Goal: Transaction & Acquisition: Purchase product/service

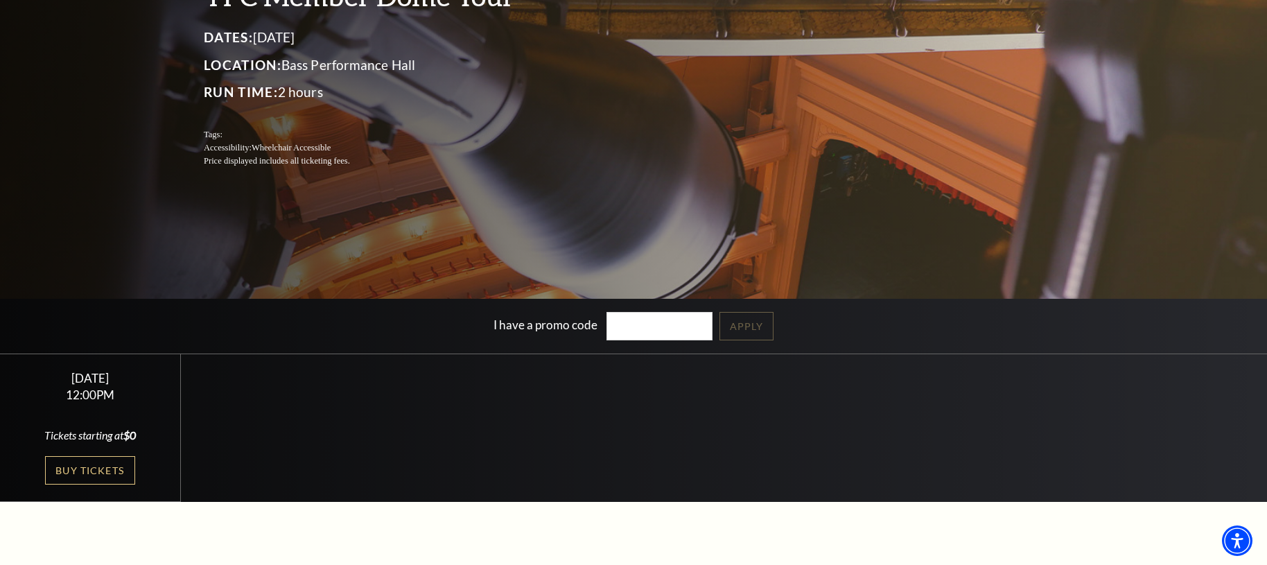
scroll to position [267, 0]
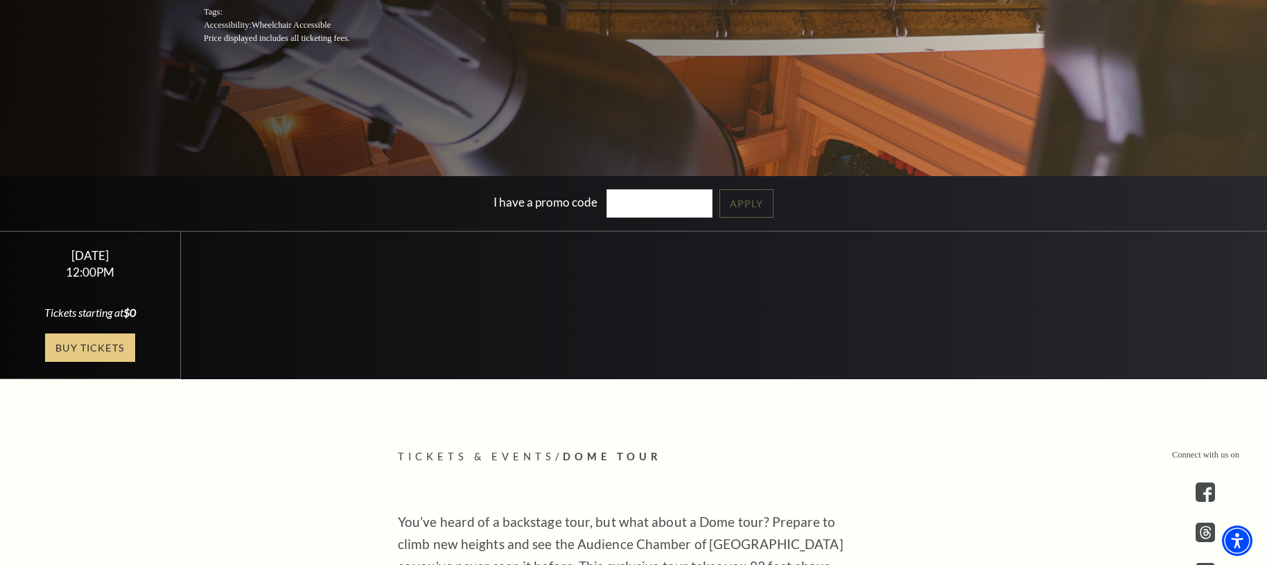
drag, startPoint x: 109, startPoint y: 353, endPoint x: 86, endPoint y: 353, distance: 23.6
click at [109, 353] on link "Buy Tickets" at bounding box center [90, 347] width 90 height 28
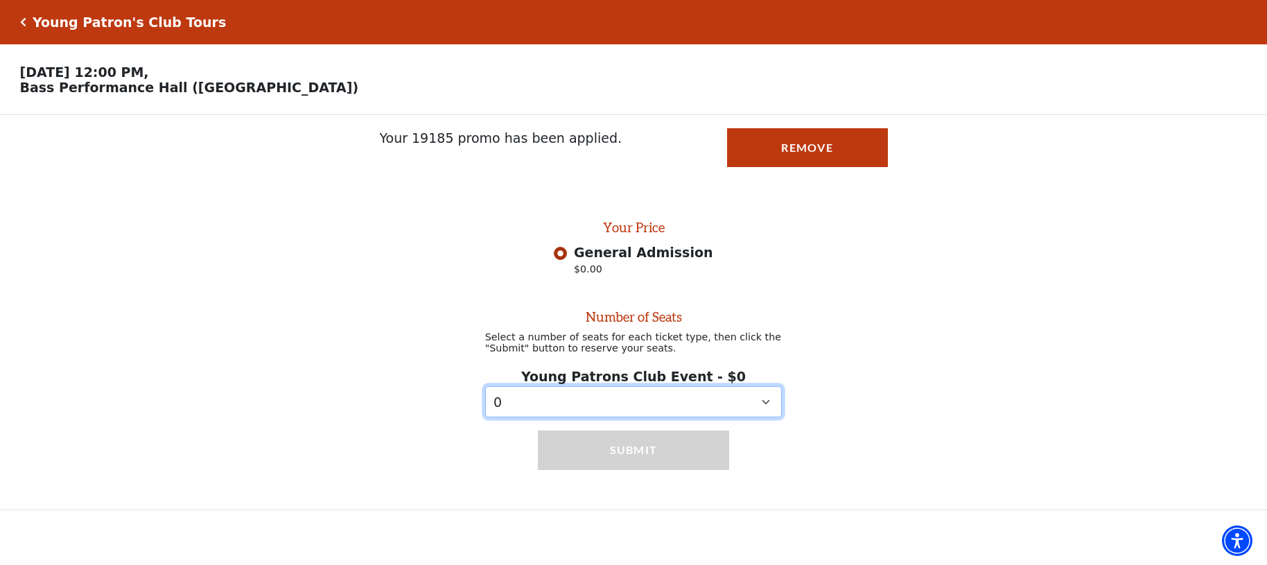
click at [711, 405] on select "0 1 2 3 4 5 6 7 8 9" at bounding box center [633, 401] width 297 height 31
select select "1"
click at [485, 387] on select "0 1 2 3 4 5 6 7 8 9" at bounding box center [633, 401] width 297 height 31
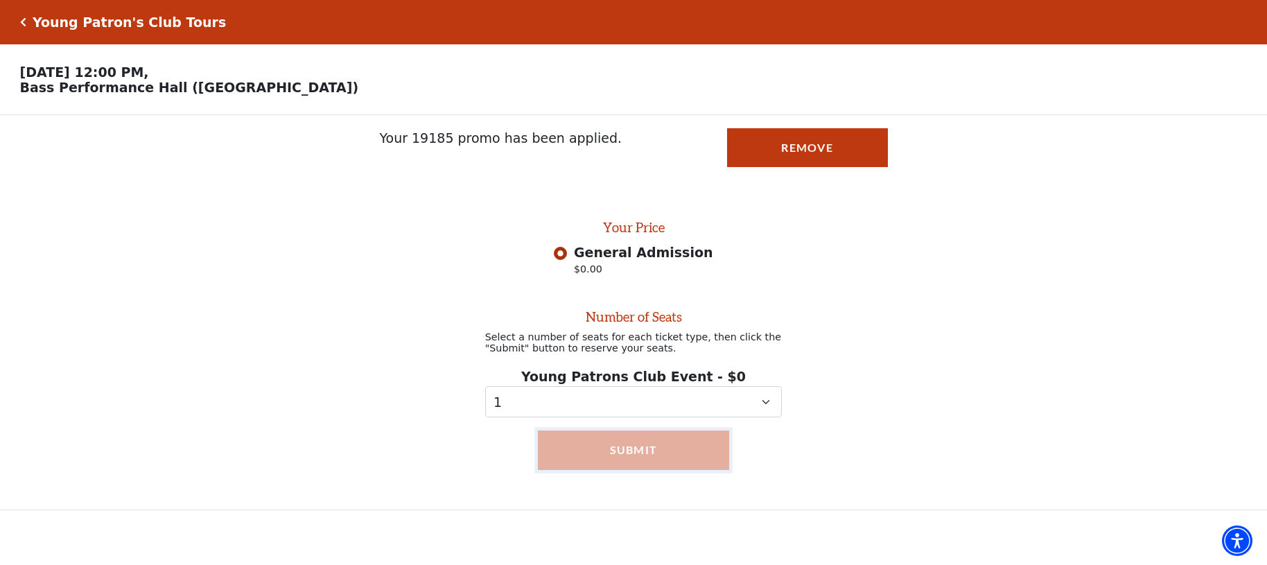
click at [673, 468] on button "Submit" at bounding box center [633, 449] width 191 height 39
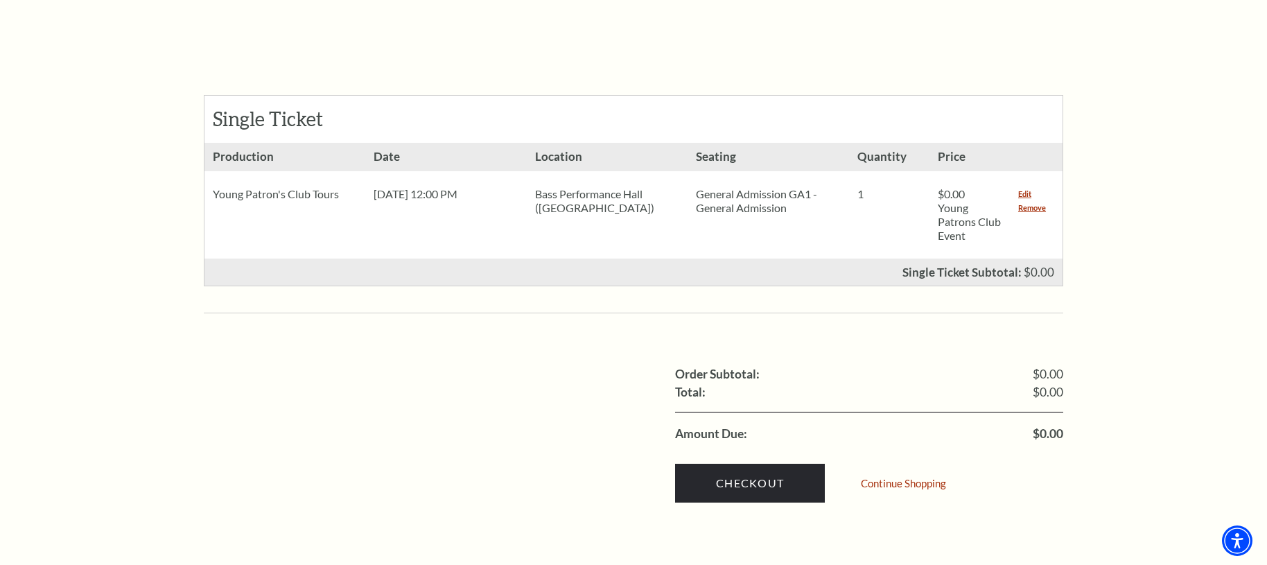
scroll to position [539, 0]
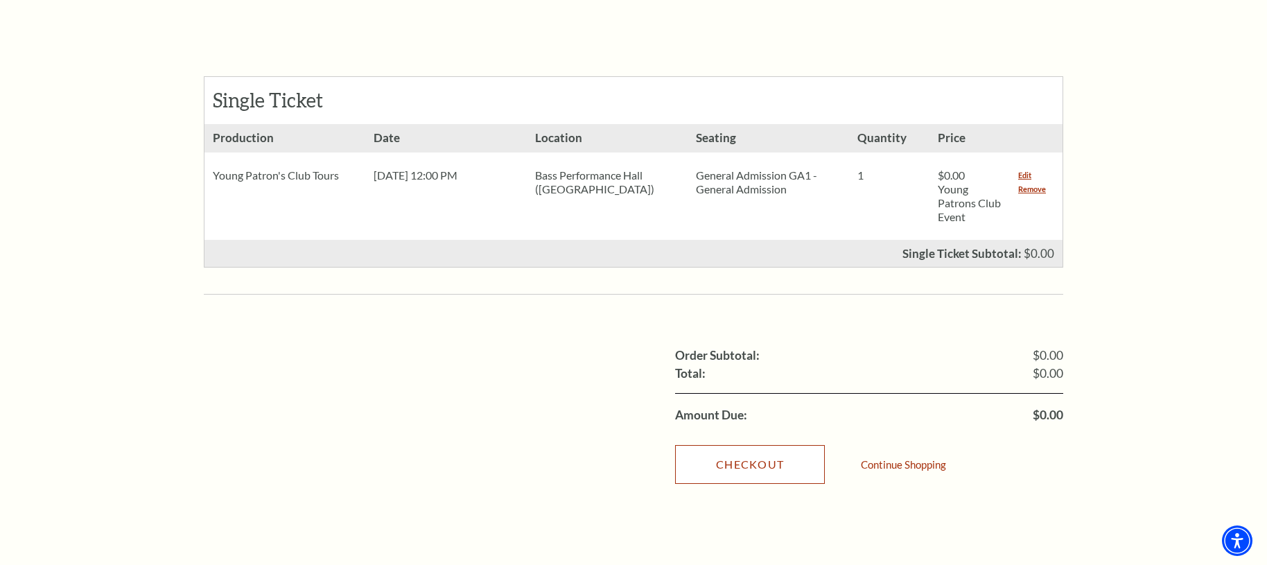
click at [716, 457] on link "Checkout" at bounding box center [750, 464] width 150 height 39
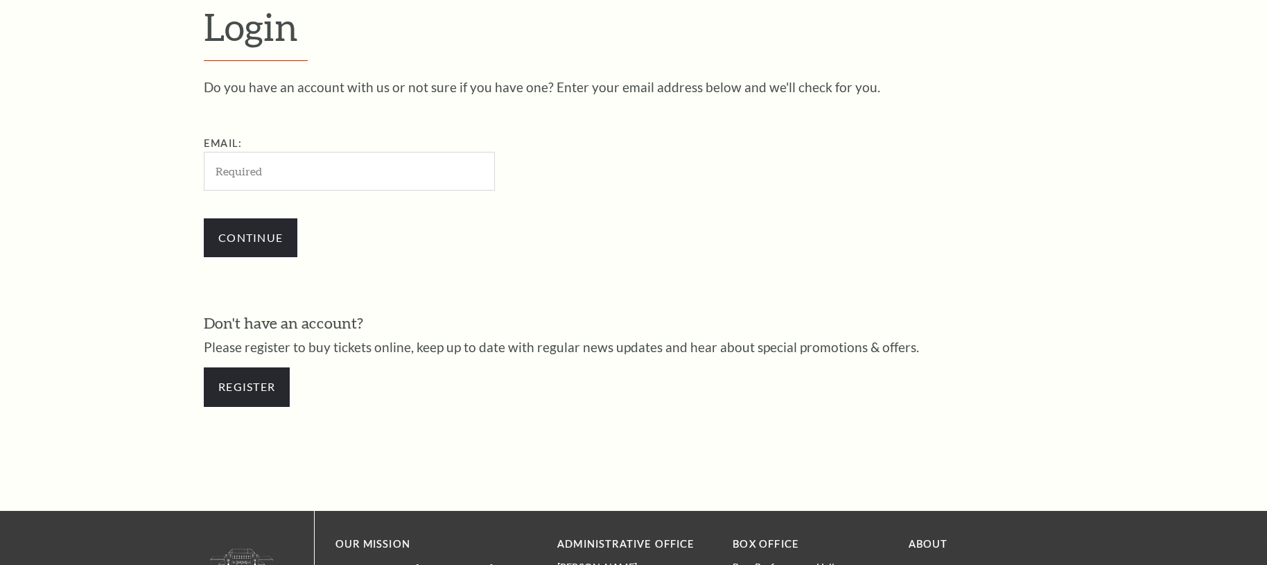
scroll to position [453, 0]
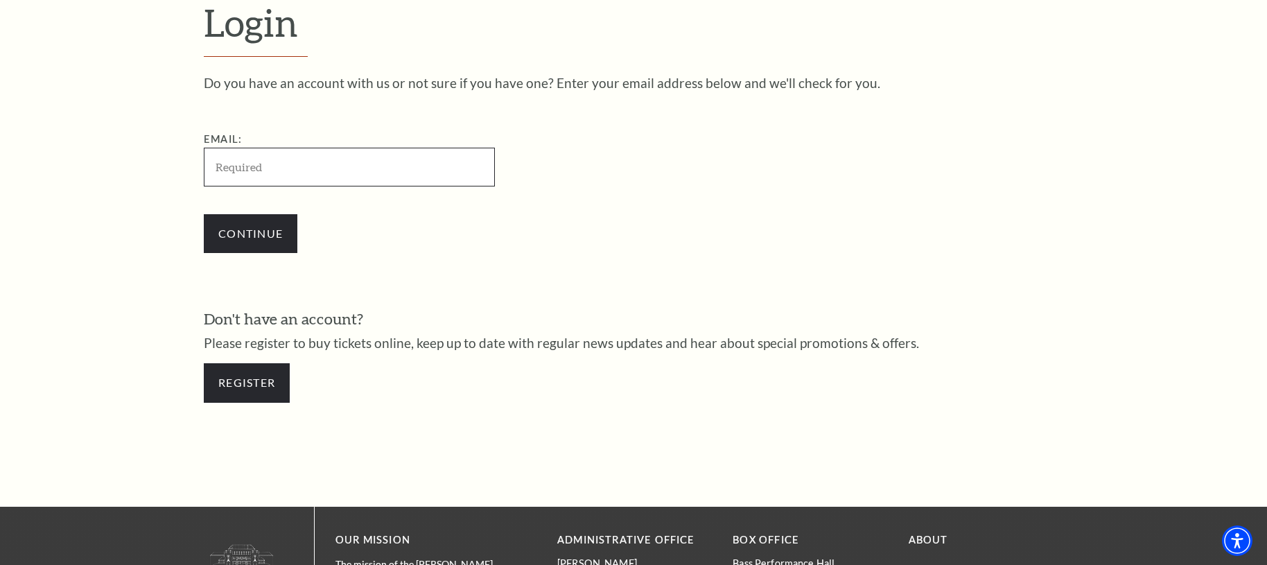
click at [363, 184] on input "Email:" at bounding box center [349, 167] width 291 height 38
type input "acwelker@verizon.net"
click at [246, 233] on input "Continue" at bounding box center [251, 233] width 94 height 39
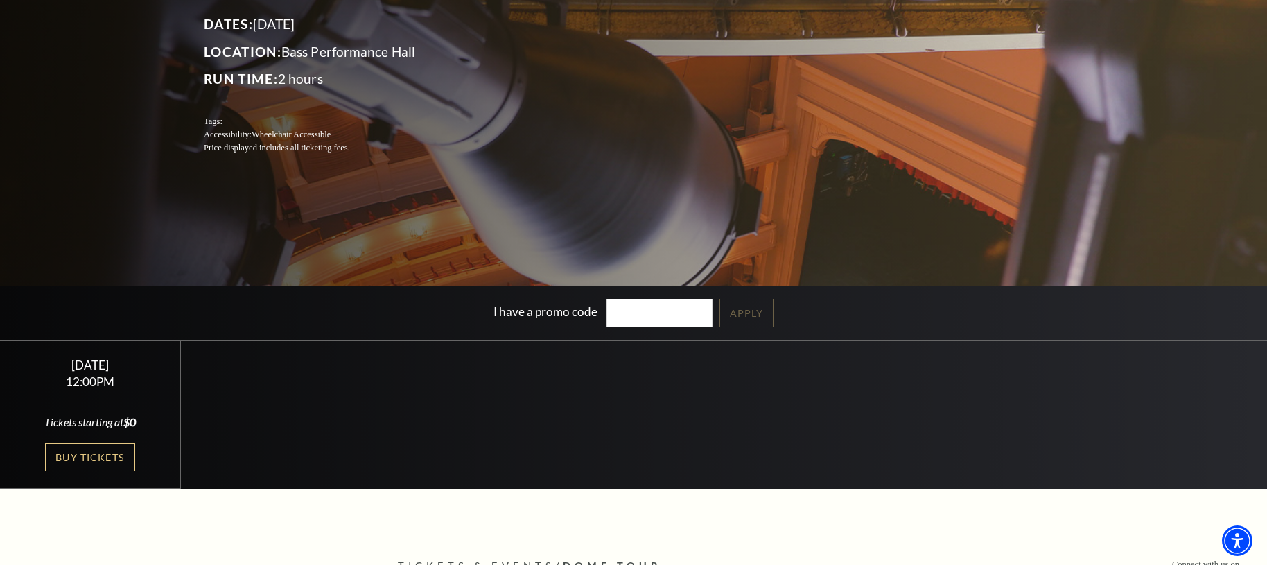
scroll to position [170, 0]
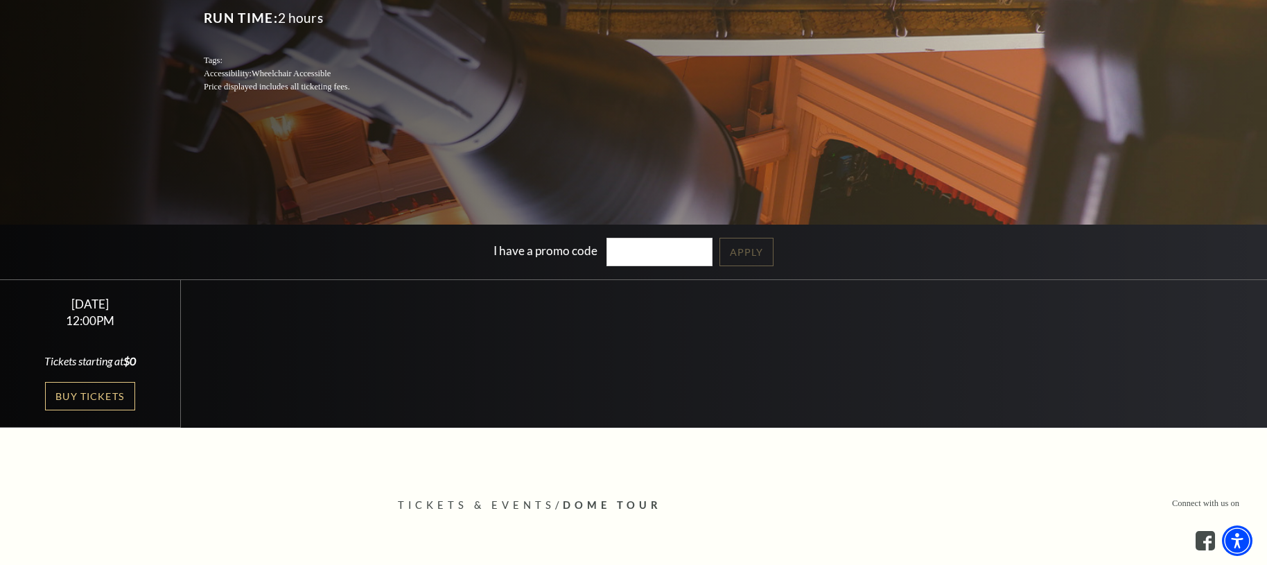
scroll to position [236, 0]
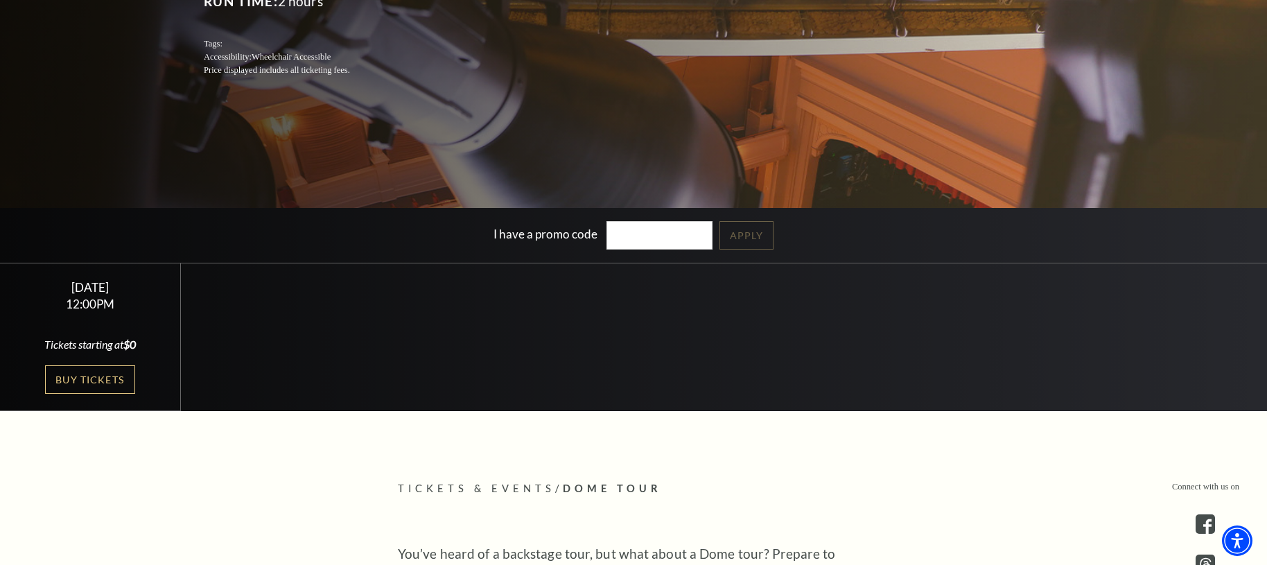
click at [99, 380] on link "Buy Tickets" at bounding box center [90, 379] width 90 height 28
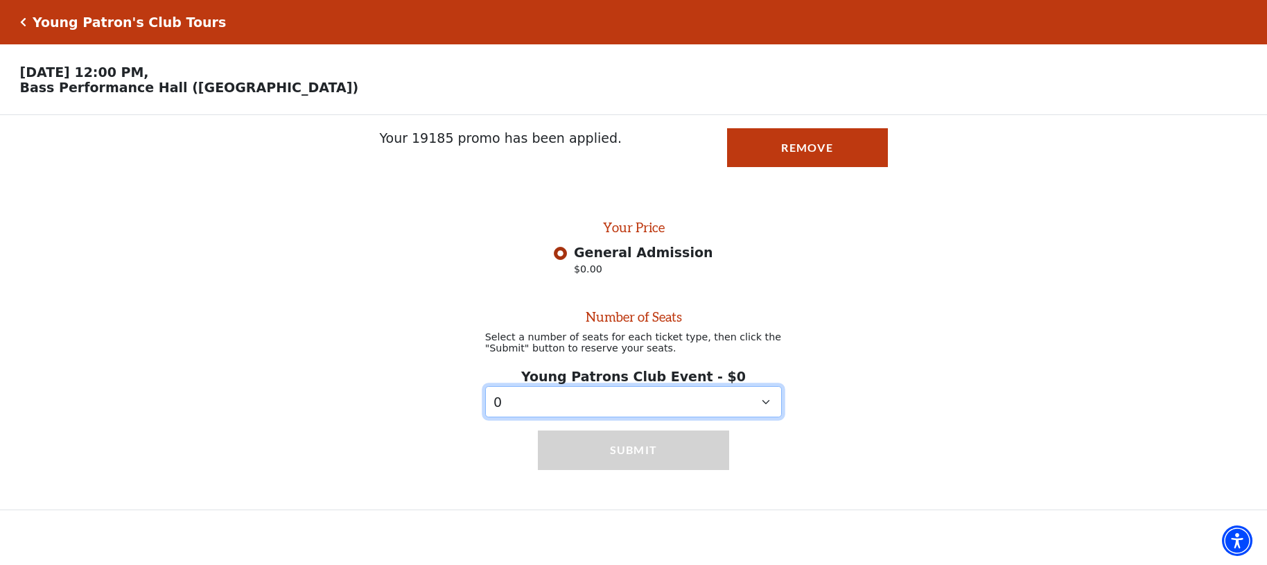
click at [581, 396] on select "0 1 2 3 4 5 6 7 8 9" at bounding box center [633, 401] width 297 height 31
select select "1"
click at [485, 387] on select "0 1 2 3 4 5 6 7 8 9" at bounding box center [633, 401] width 297 height 31
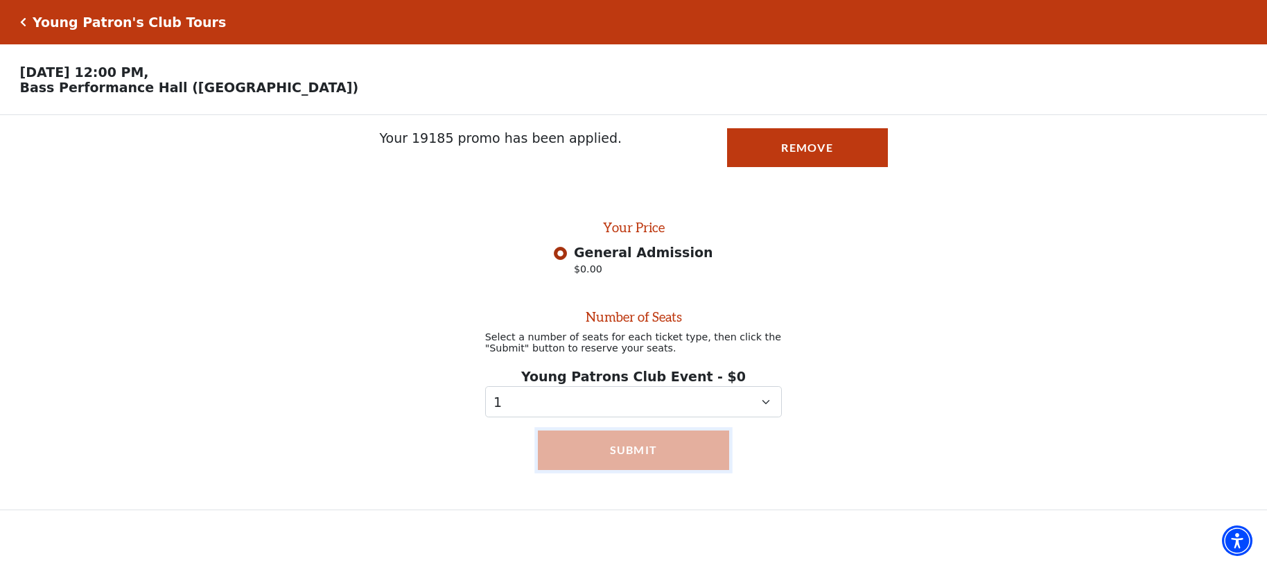
click at [703, 458] on button "Submit" at bounding box center [633, 449] width 191 height 39
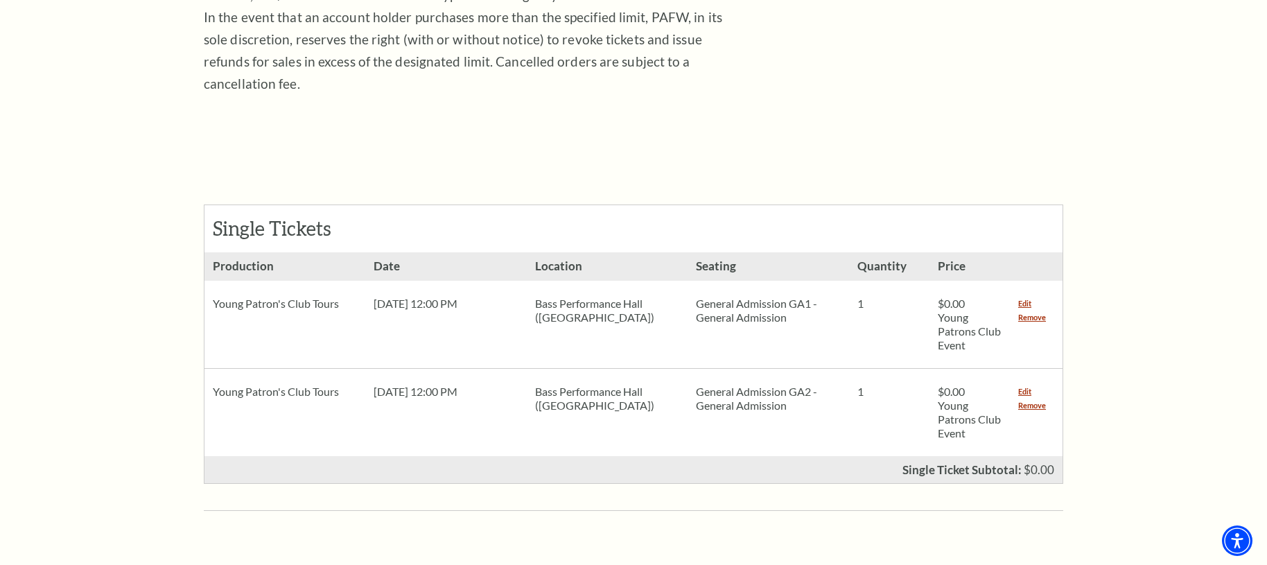
scroll to position [418, 0]
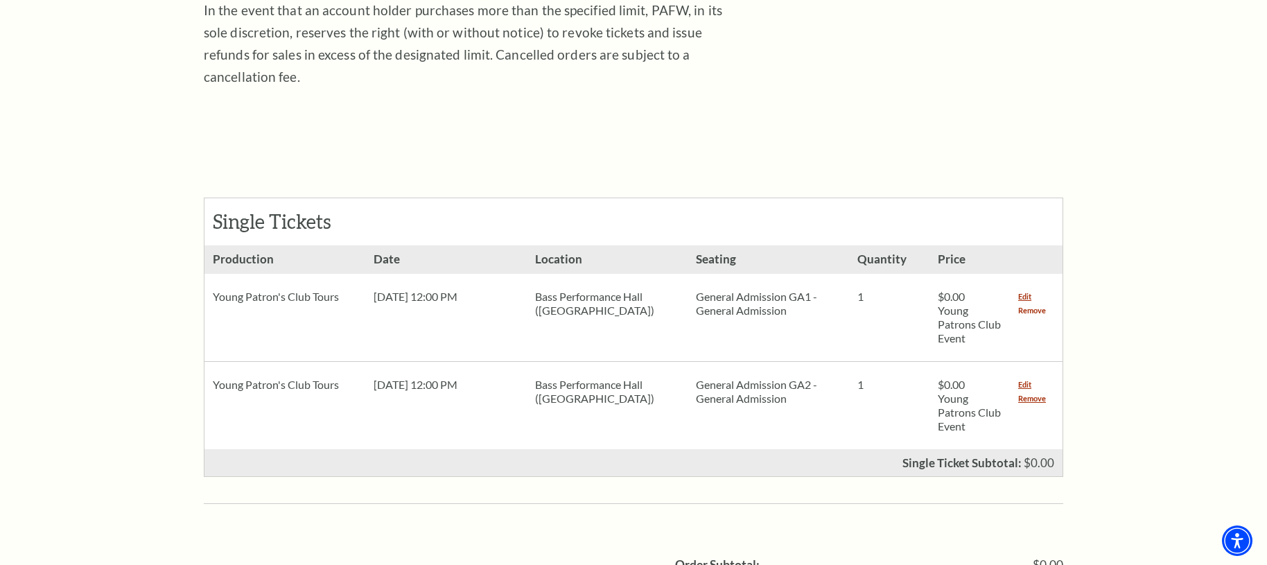
click at [1036, 303] on link "Remove" at bounding box center [1032, 310] width 28 height 14
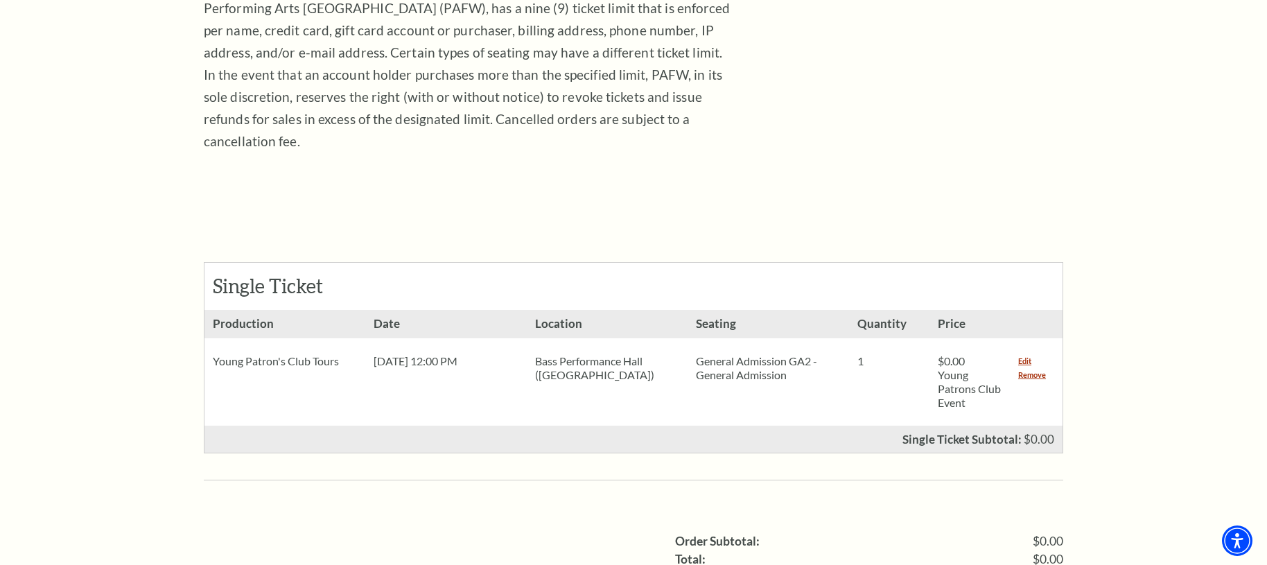
scroll to position [372, 0]
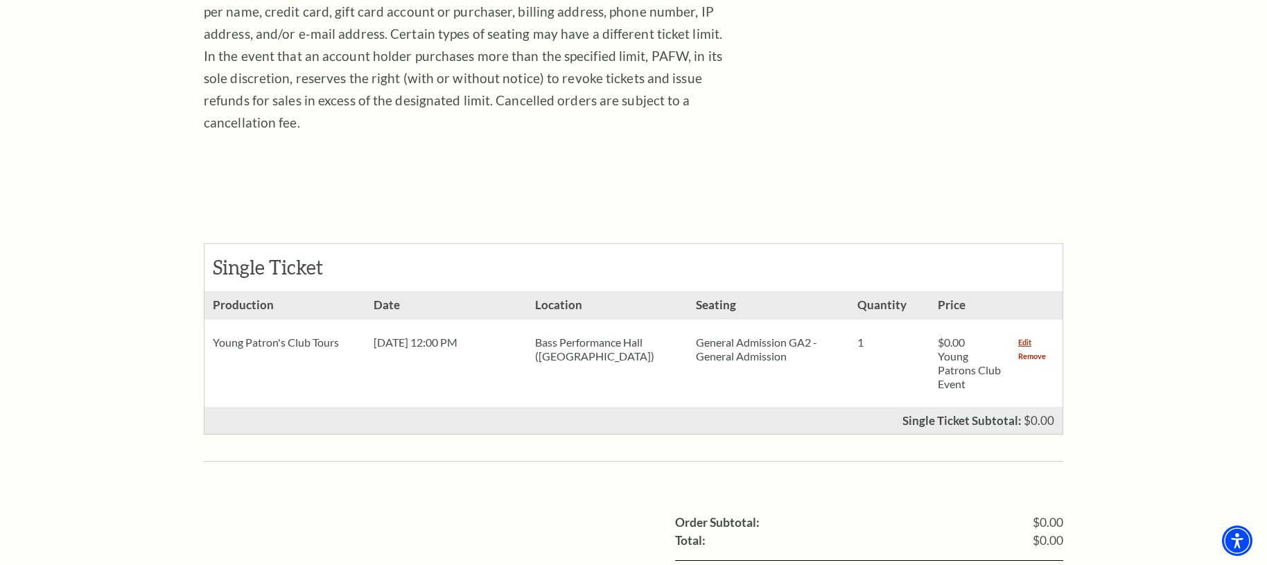
click at [1041, 349] on link "Remove" at bounding box center [1032, 356] width 28 height 14
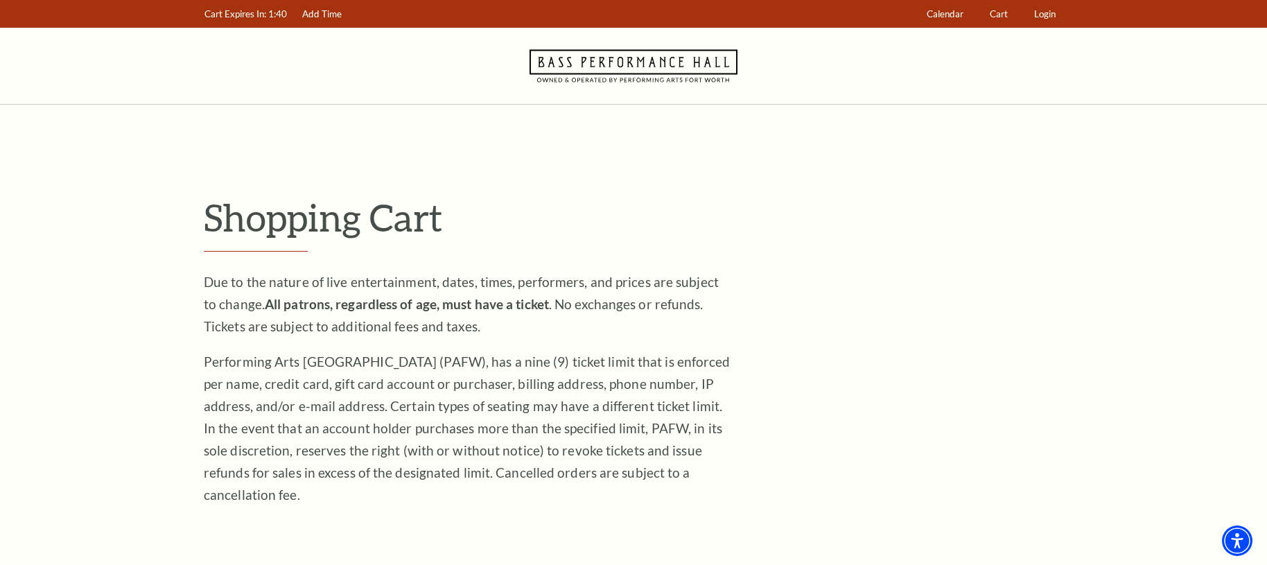
click at [543, 62] on use "Navigate to Bass Performance Hall homepage" at bounding box center [633, 65] width 208 height 33
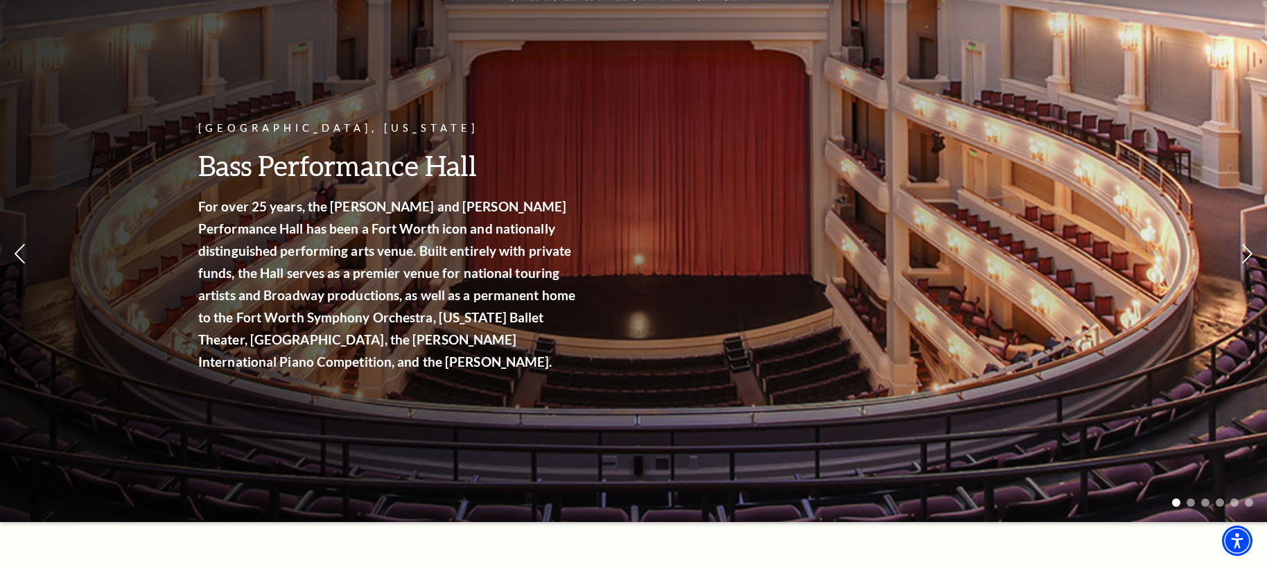
scroll to position [82, 0]
